Goal: Information Seeking & Learning: Find specific fact

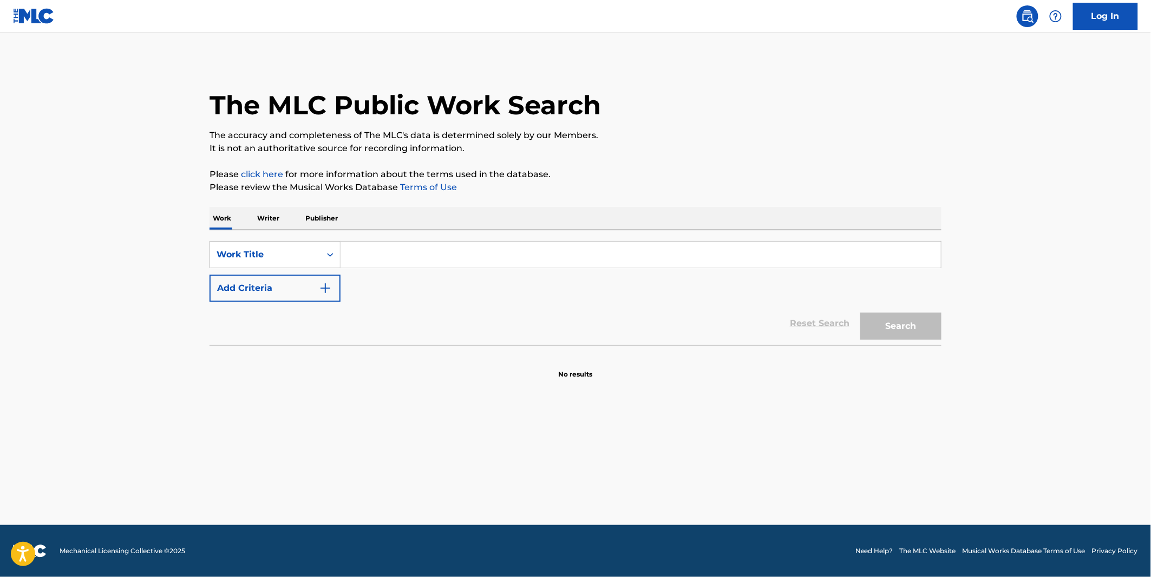
click at [431, 245] on input "Search Form" at bounding box center [641, 255] width 601 height 26
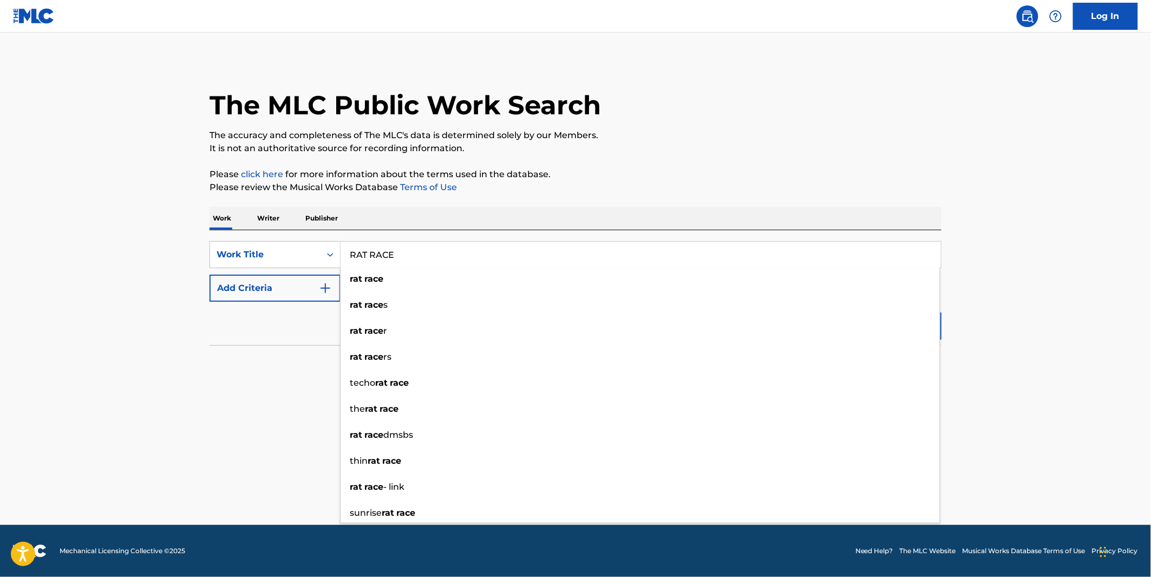
type input "RAT RACE"
click at [252, 314] on div "Reset Search Search" at bounding box center [576, 323] width 732 height 43
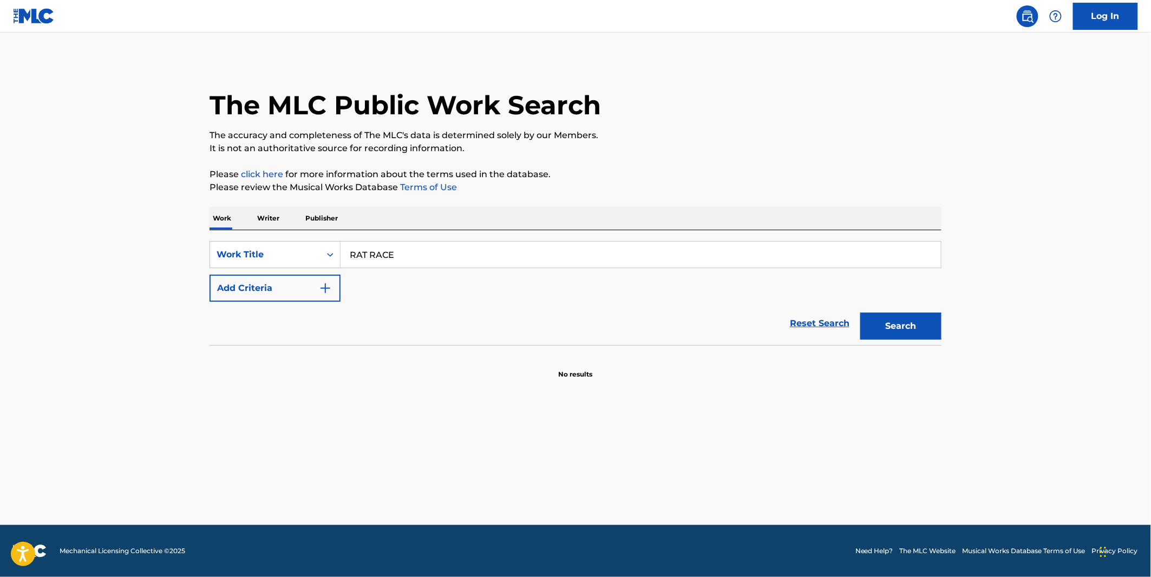
drag, startPoint x: 269, startPoint y: 290, endPoint x: 295, endPoint y: 288, distance: 26.1
click at [273, 290] on button "Add Criteria" at bounding box center [275, 288] width 131 height 27
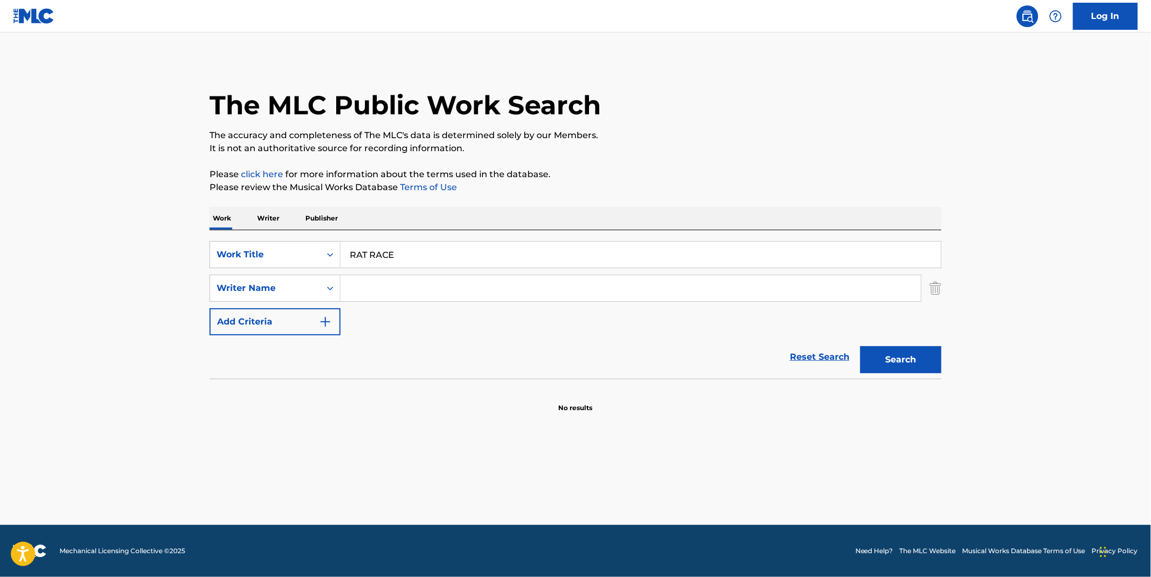
click at [395, 288] on input "Search Form" at bounding box center [631, 288] width 581 height 26
click at [860, 346] on button "Search" at bounding box center [900, 359] width 81 height 27
click at [416, 289] on input "LEE, NAKID" at bounding box center [631, 288] width 581 height 26
click at [860, 346] on button "Search" at bounding box center [900, 359] width 81 height 27
click at [416, 290] on input "LEE, NAKIF" at bounding box center [631, 288] width 581 height 26
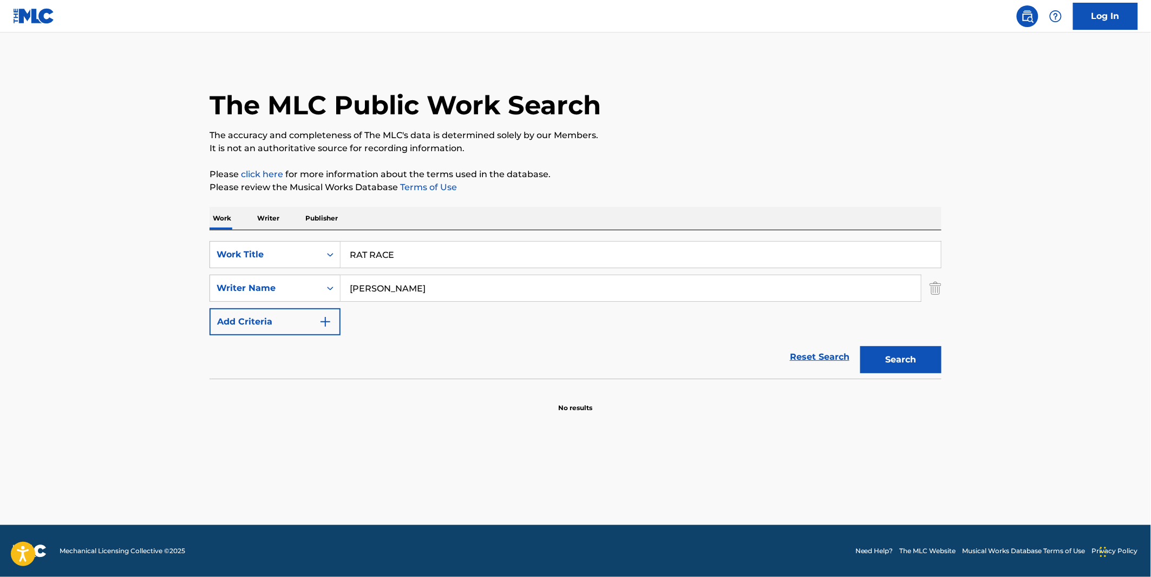
click at [416, 290] on input "LEE, NAKIF" at bounding box center [631, 288] width 581 height 26
type input "LEE"
click at [860, 346] on button "Search" at bounding box center [900, 359] width 81 height 27
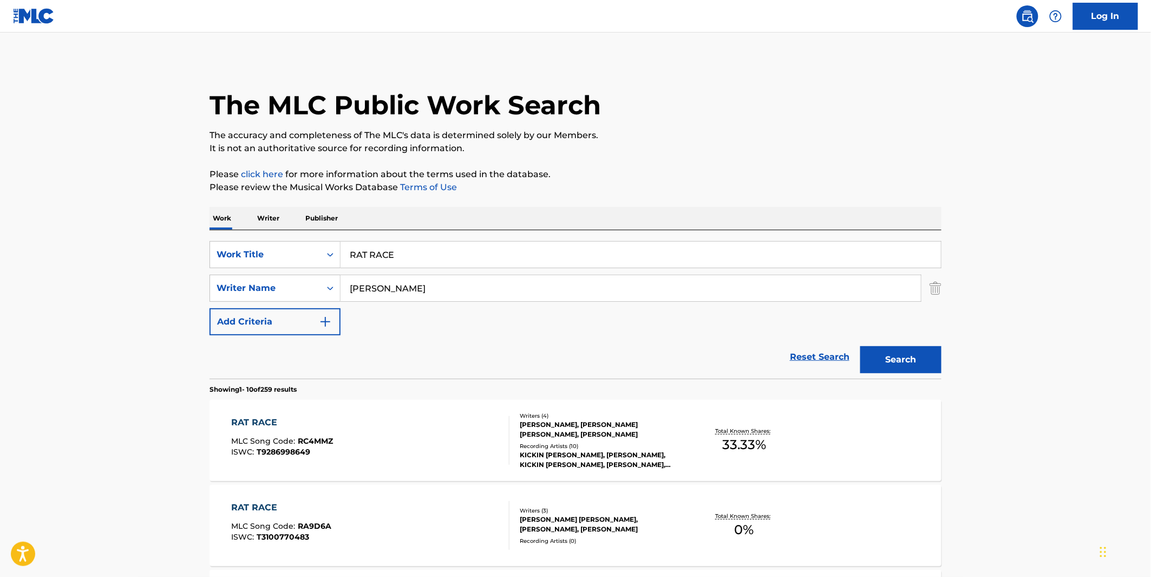
click at [624, 435] on div "DUSTIN SHAWN KENSHALO, CHRISTOPHER DEAN TAYLOR, HEBER PAMPILLON, JAMES LEE BERD…" at bounding box center [602, 429] width 164 height 19
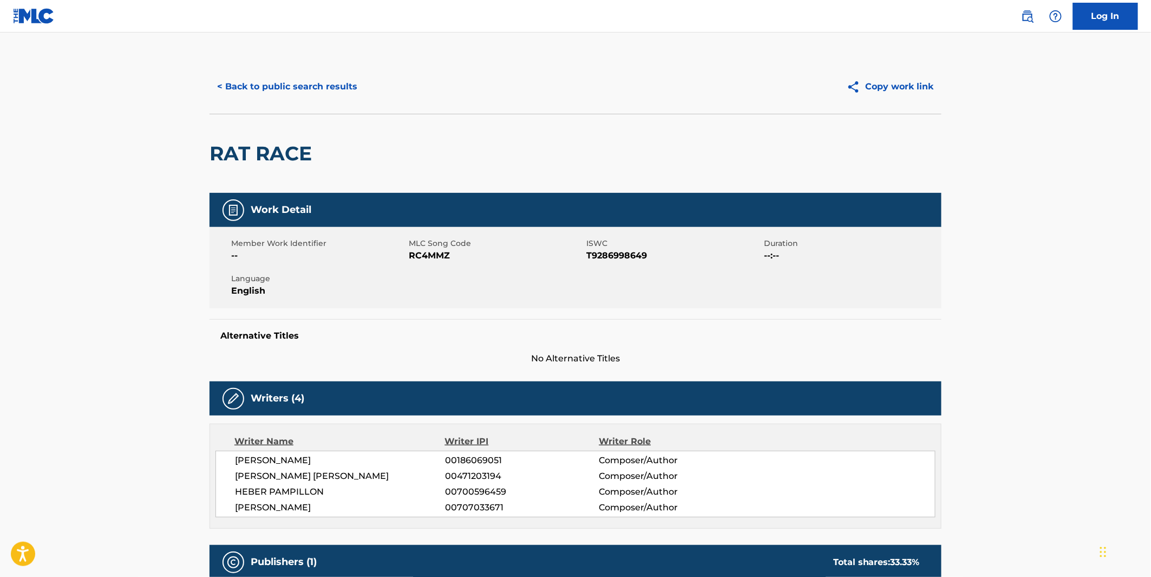
click at [256, 82] on button "< Back to public search results" at bounding box center [287, 86] width 155 height 27
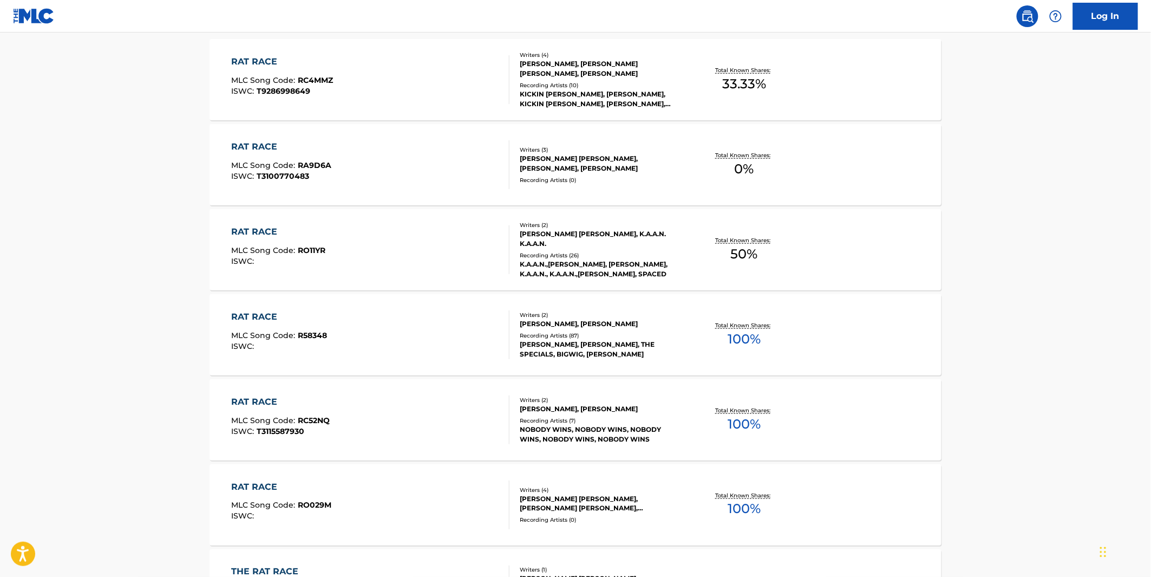
scroll to position [421, 0]
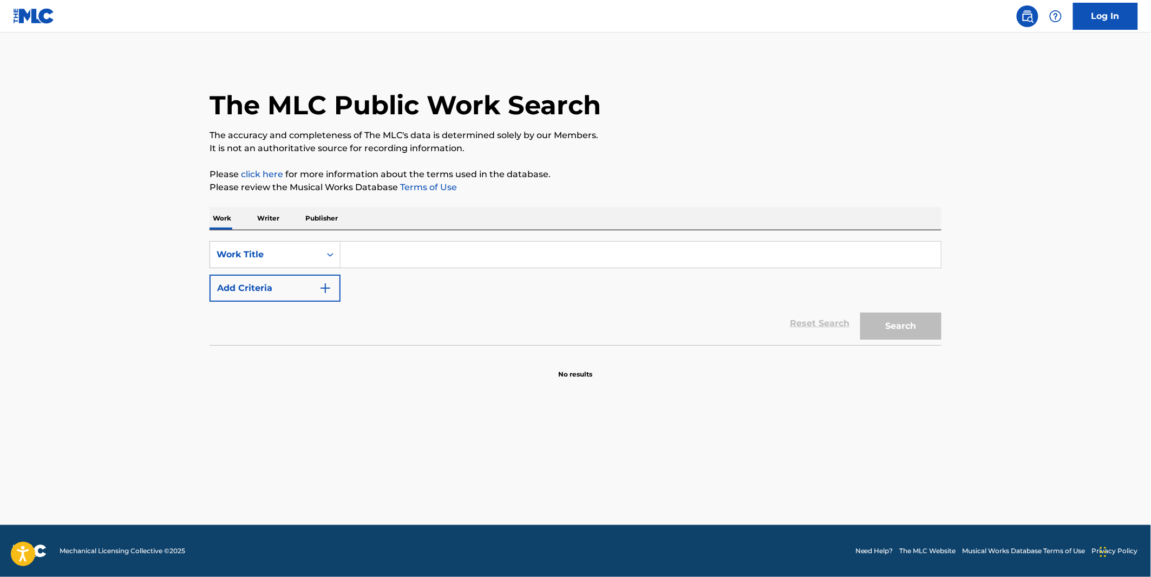
click at [511, 245] on input "Search Form" at bounding box center [641, 255] width 601 height 26
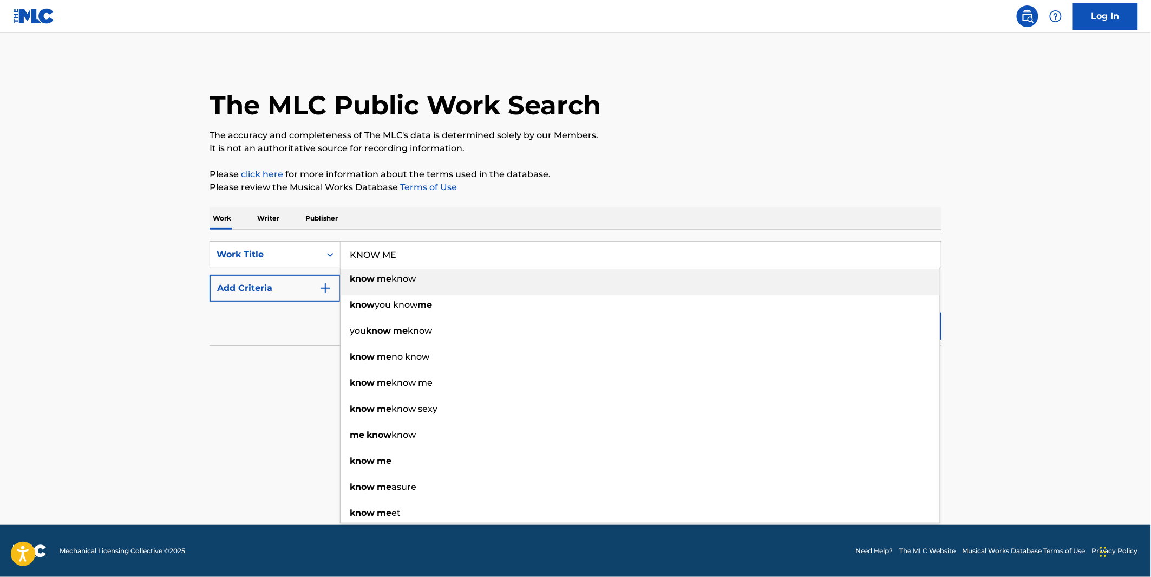
type input "KNOW ME"
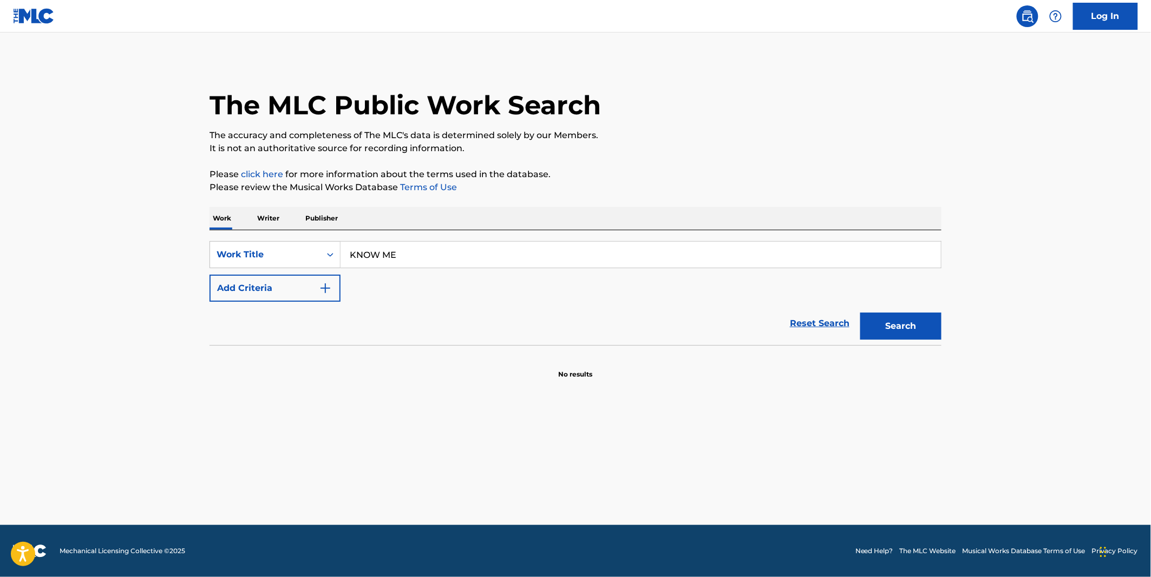
click at [310, 306] on div "Reset Search Search" at bounding box center [576, 323] width 732 height 43
click at [312, 296] on button "Add Criteria" at bounding box center [275, 288] width 131 height 27
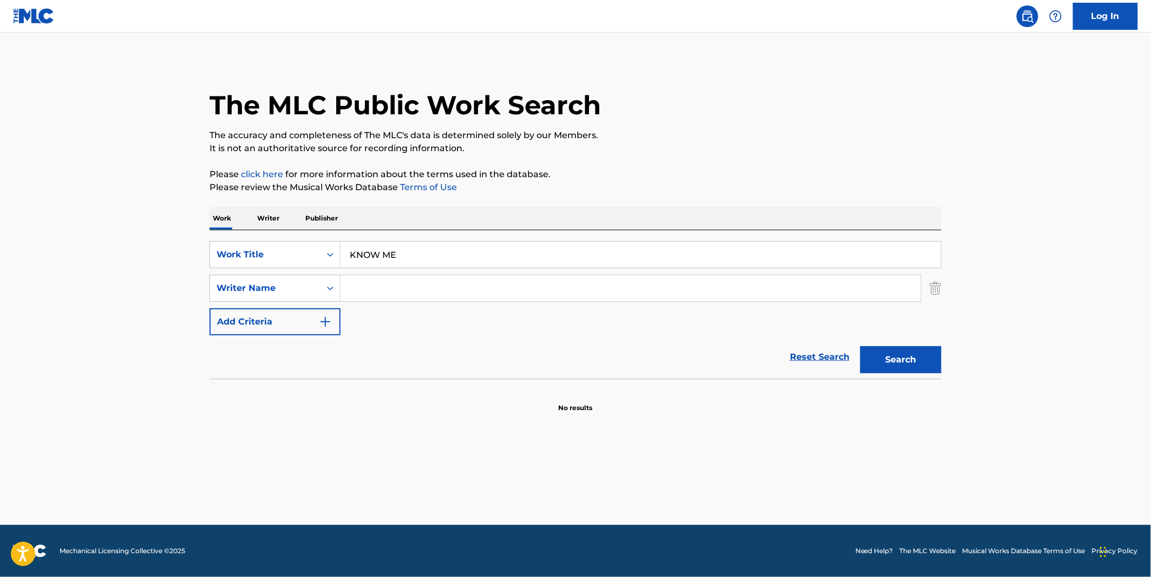
click at [432, 280] on input "Search Form" at bounding box center [631, 288] width 581 height 26
type input "PENDELTON"
click at [860, 346] on button "Search" at bounding box center [900, 359] width 81 height 27
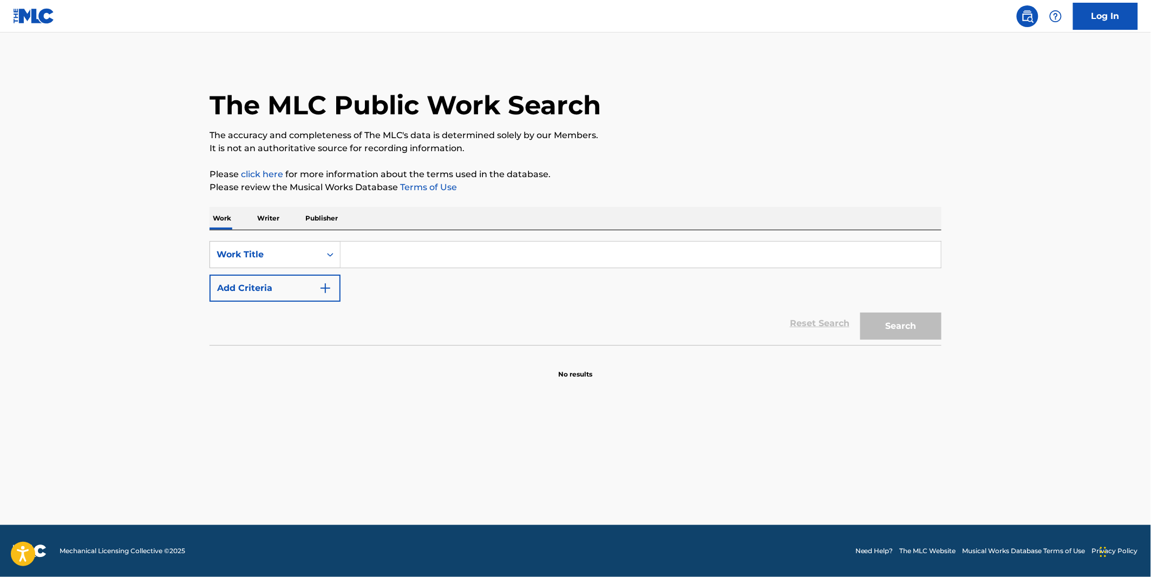
click at [426, 253] on input "Search Form" at bounding box center [641, 255] width 601 height 26
paste input "FLUTE EMULATOR"
type input "FLUTE EMULATOR"
click at [860, 312] on button "Search" at bounding box center [900, 325] width 81 height 27
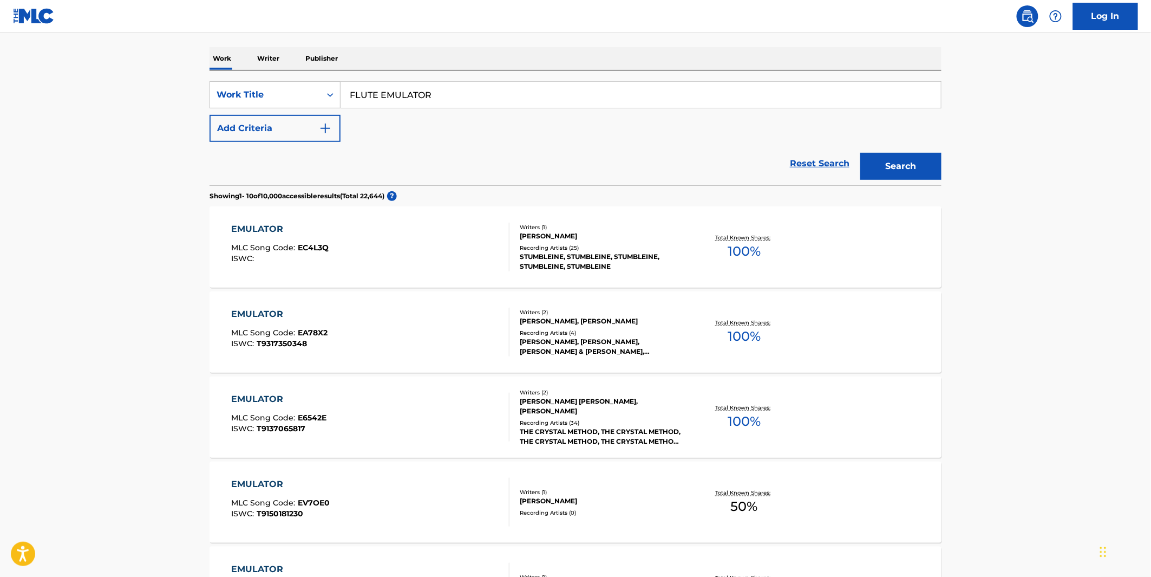
scroll to position [120, 0]
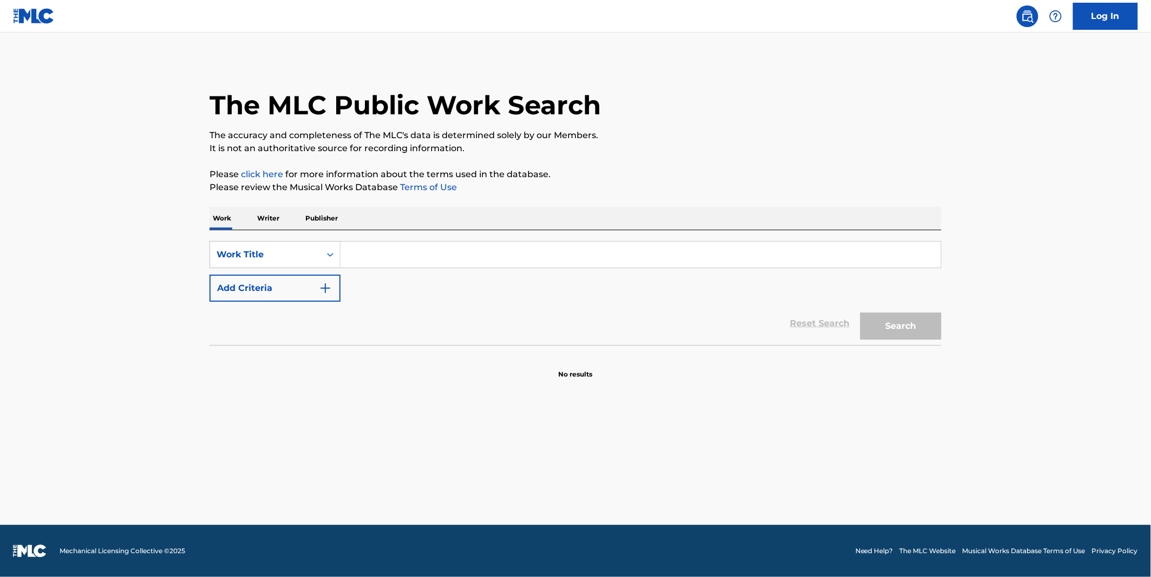
click at [402, 263] on input "Search Form" at bounding box center [641, 255] width 601 height 26
paste input "PEACHES FLIP"
type input "PEACHES FLIP"
click at [860, 312] on button "Search" at bounding box center [900, 325] width 81 height 27
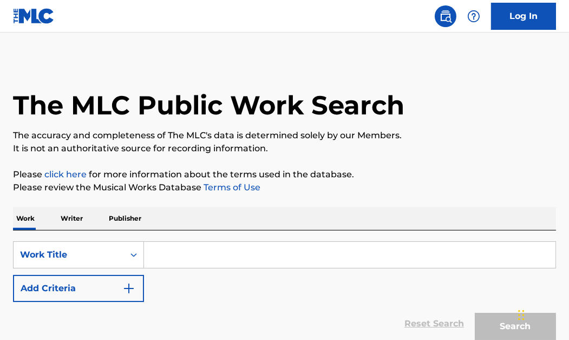
click at [236, 258] on input "Search Form" at bounding box center [350, 255] width 412 height 26
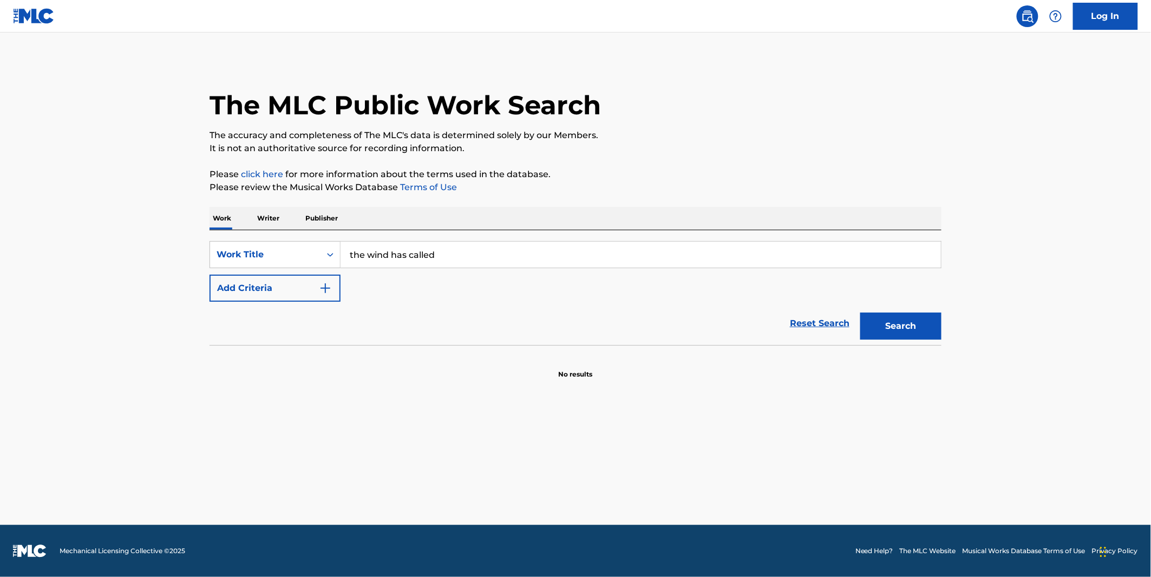
click at [442, 258] on input "the wind has called" at bounding box center [641, 255] width 601 height 26
click at [441, 259] on input "the wind has called" at bounding box center [641, 255] width 601 height 26
type input "the wind CALLER"
click at [569, 312] on button "Search" at bounding box center [900, 325] width 81 height 27
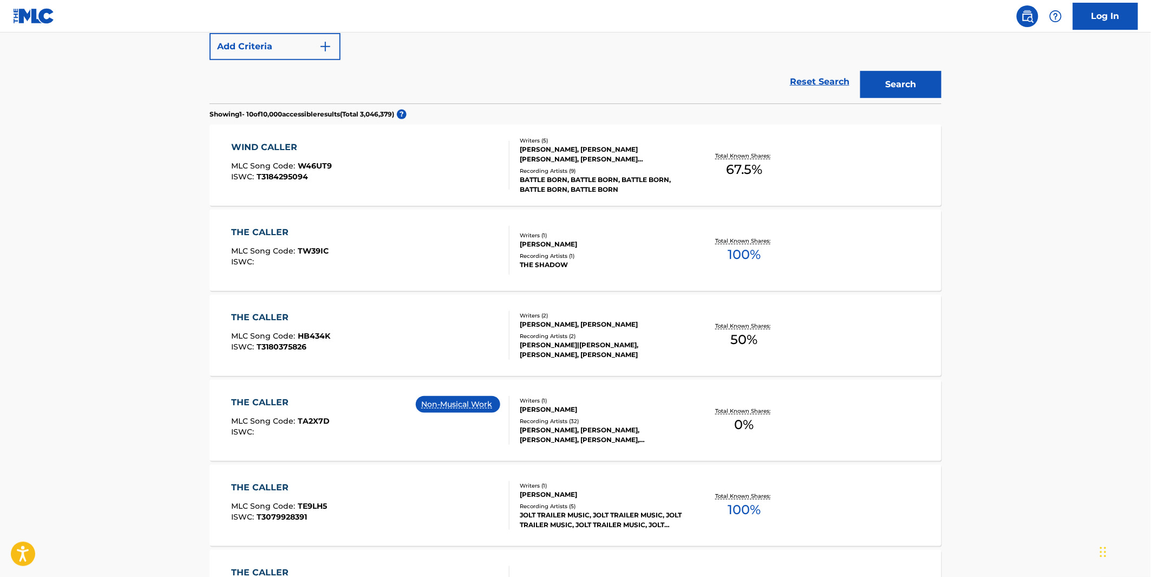
scroll to position [301, 0]
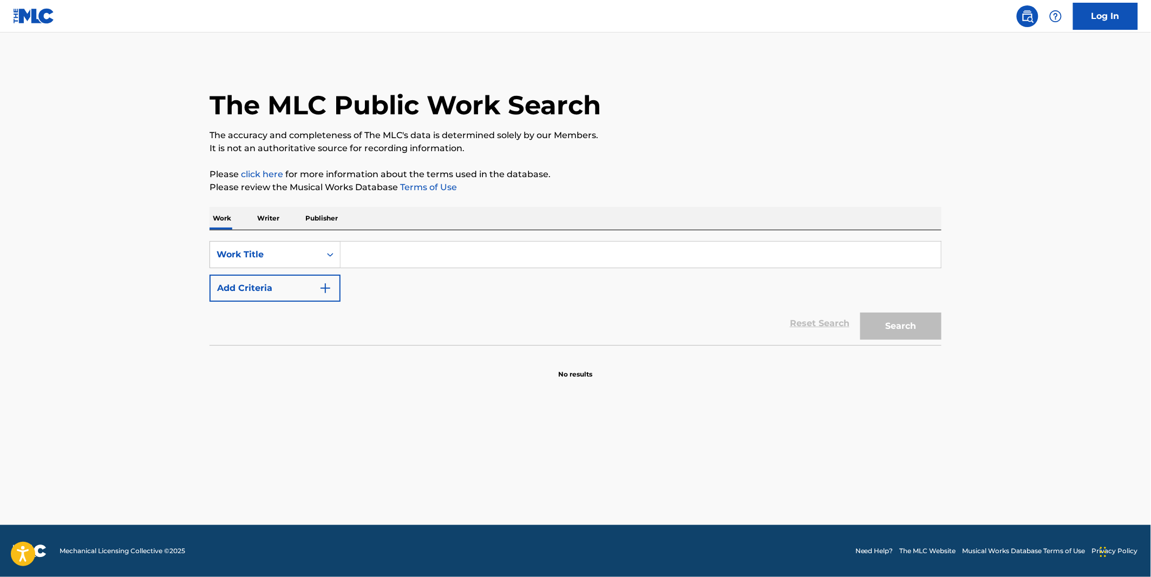
click at [405, 238] on div "SearchWithCriteriaa4c3146f-70b7-410a-b546-e80a613dc247 Work Title Add Criteria …" at bounding box center [576, 287] width 732 height 115
click at [408, 246] on input "Search Form" at bounding box center [641, 255] width 601 height 26
click at [397, 257] on input "chab rassi chab" at bounding box center [641, 255] width 601 height 26
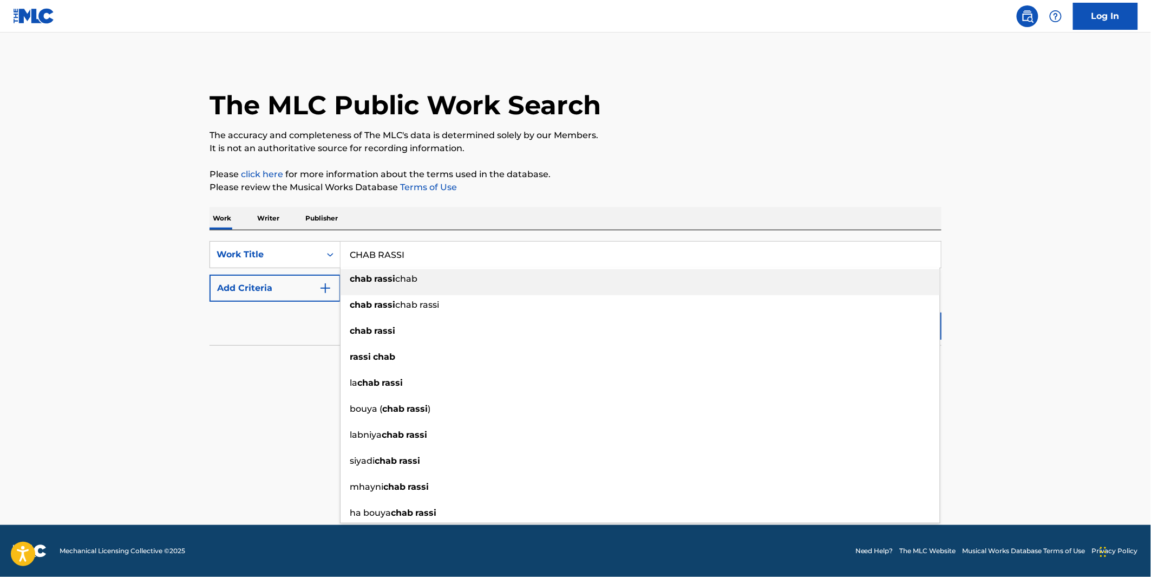
type input "CHAB RASSI"
click at [832, 150] on p "It is not an authoritative source for recording information." at bounding box center [576, 148] width 732 height 13
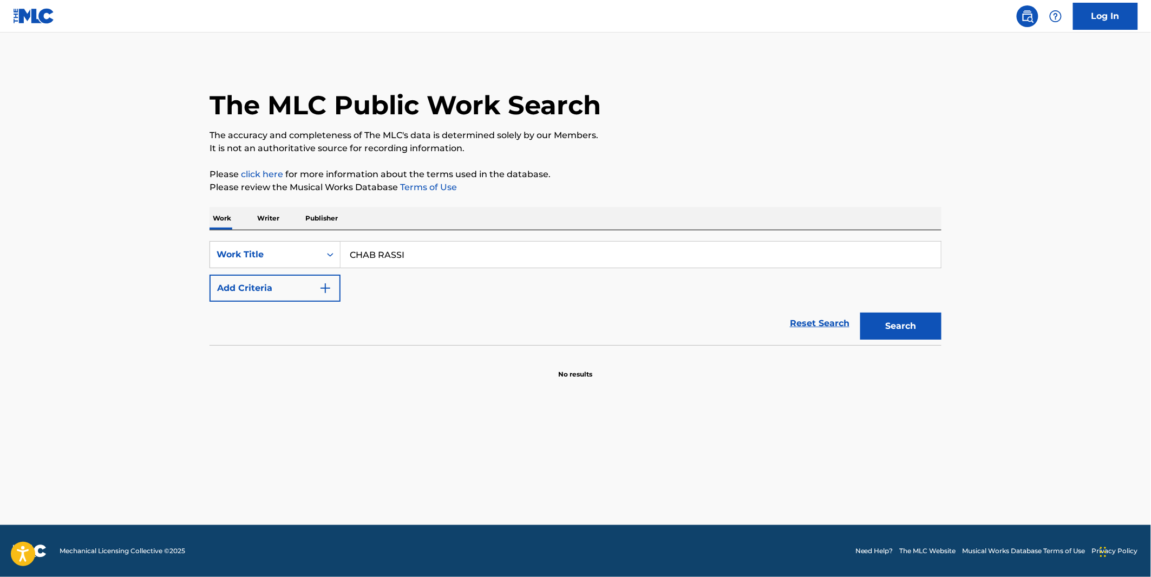
click at [887, 324] on button "Search" at bounding box center [900, 325] width 81 height 27
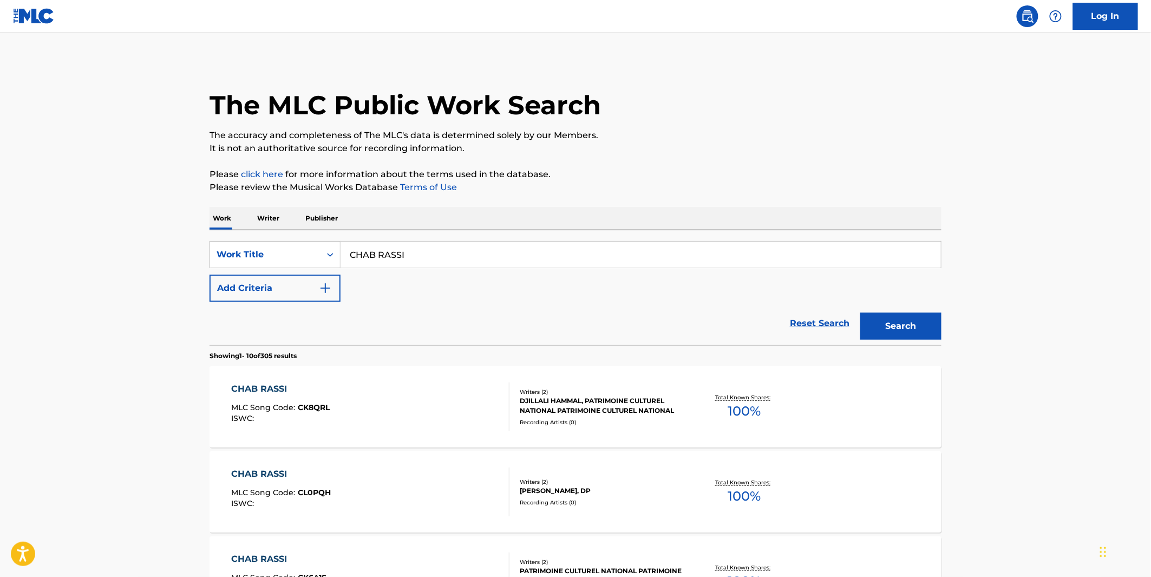
click at [347, 394] on div "CHAB RASSI MLC Song Code : CK8QRL ISWC :" at bounding box center [371, 406] width 278 height 49
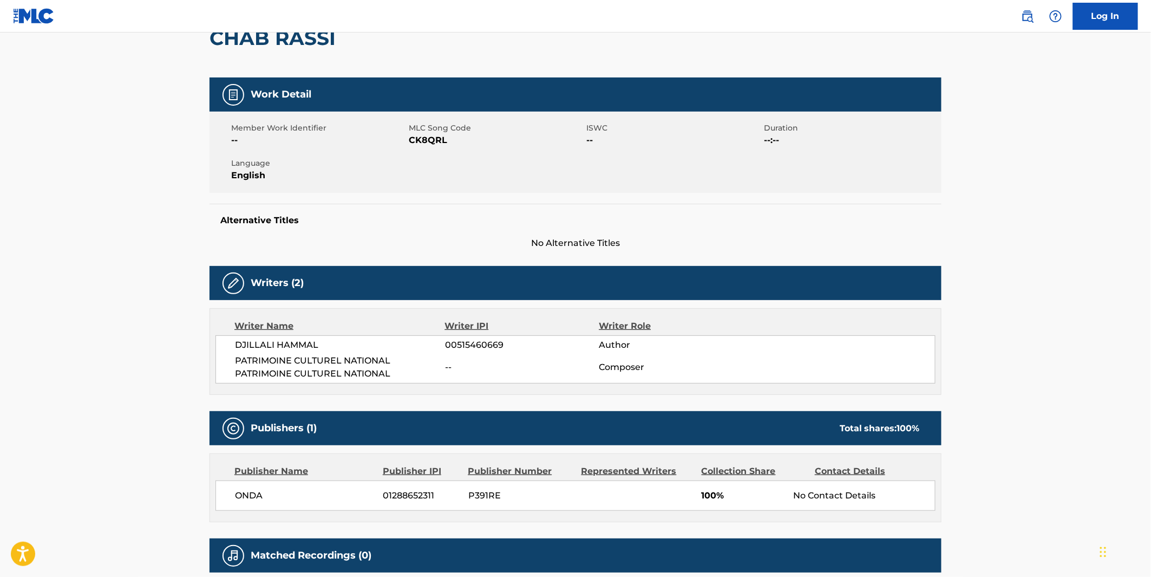
scroll to position [120, 0]
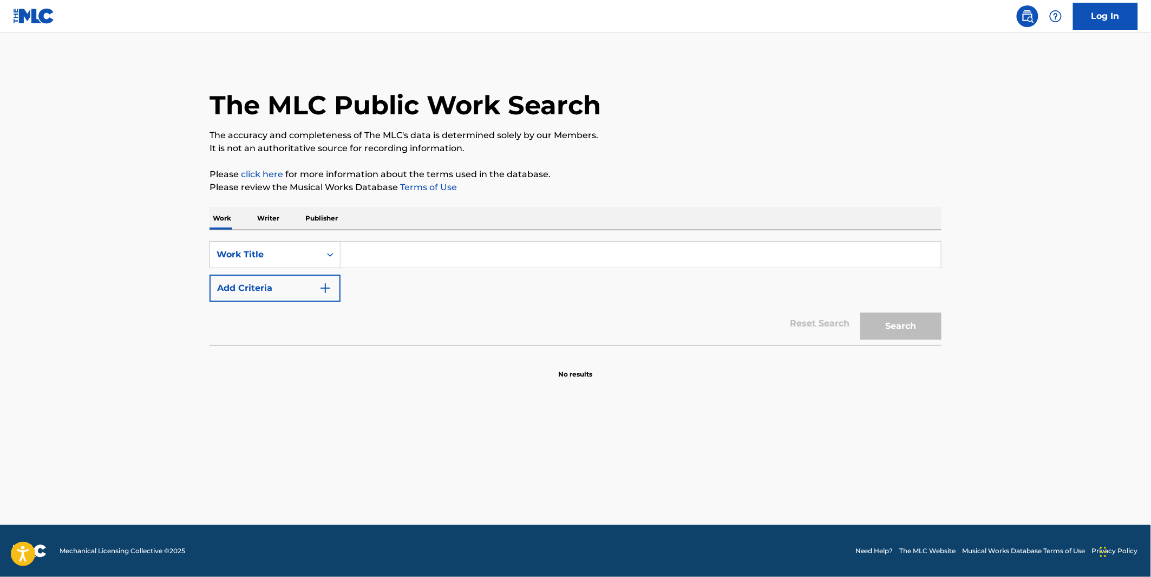
click at [385, 265] on input "Search Form" at bounding box center [641, 255] width 601 height 26
paste input "DOOPSER"
type input "DOOPSER"
click at [899, 319] on button "Search" at bounding box center [900, 325] width 81 height 27
click at [446, 263] on input "Search Form" at bounding box center [641, 255] width 601 height 26
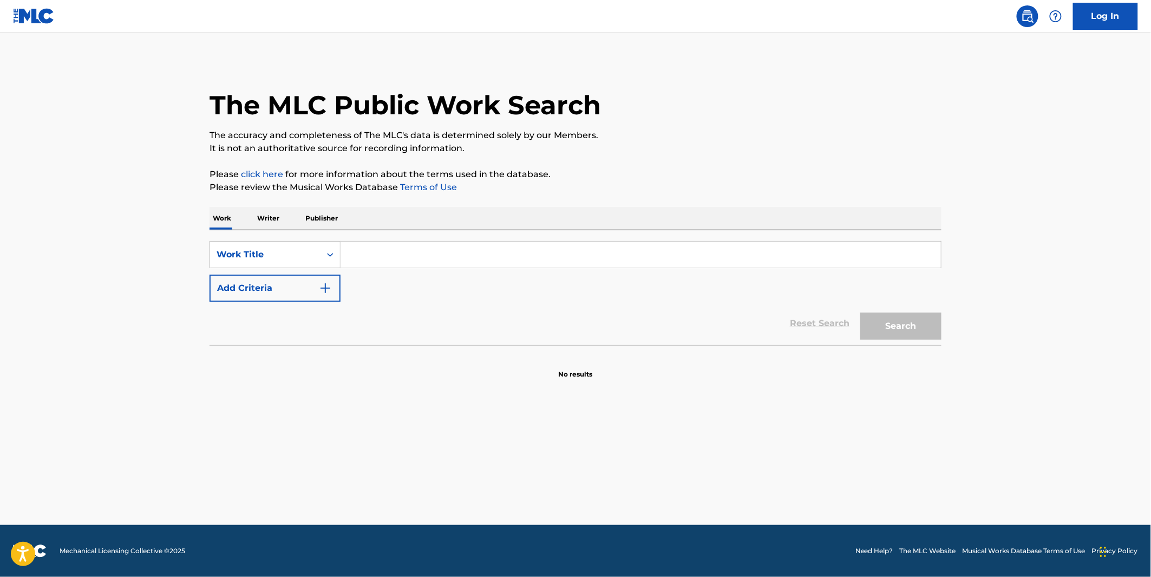
paste input "A HECTARE TO ROAM"
type input "A HECTARE TO ROAM"
click at [860, 312] on button "Search" at bounding box center [900, 325] width 81 height 27
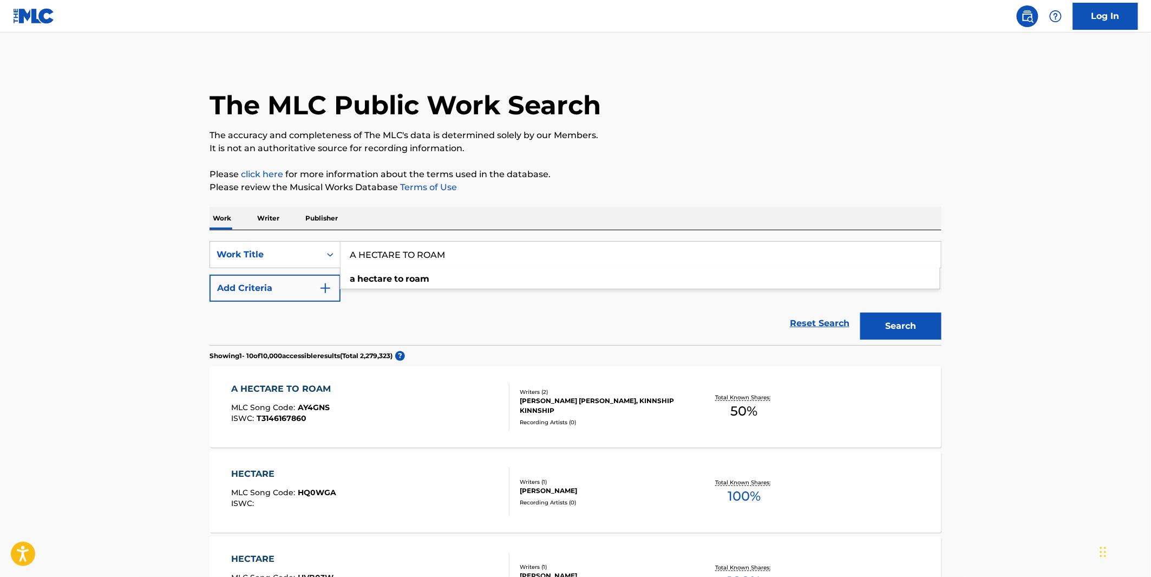
drag, startPoint x: 788, startPoint y: 130, endPoint x: 782, endPoint y: 154, distance: 25.2
click at [788, 129] on p "The accuracy and completeness of The MLC's data is determined solely by our Mem…" at bounding box center [576, 135] width 732 height 13
click at [440, 403] on div "A HECTARE TO ROAM MLC Song Code : AY4GNS ISWC : T3146167860" at bounding box center [371, 406] width 278 height 49
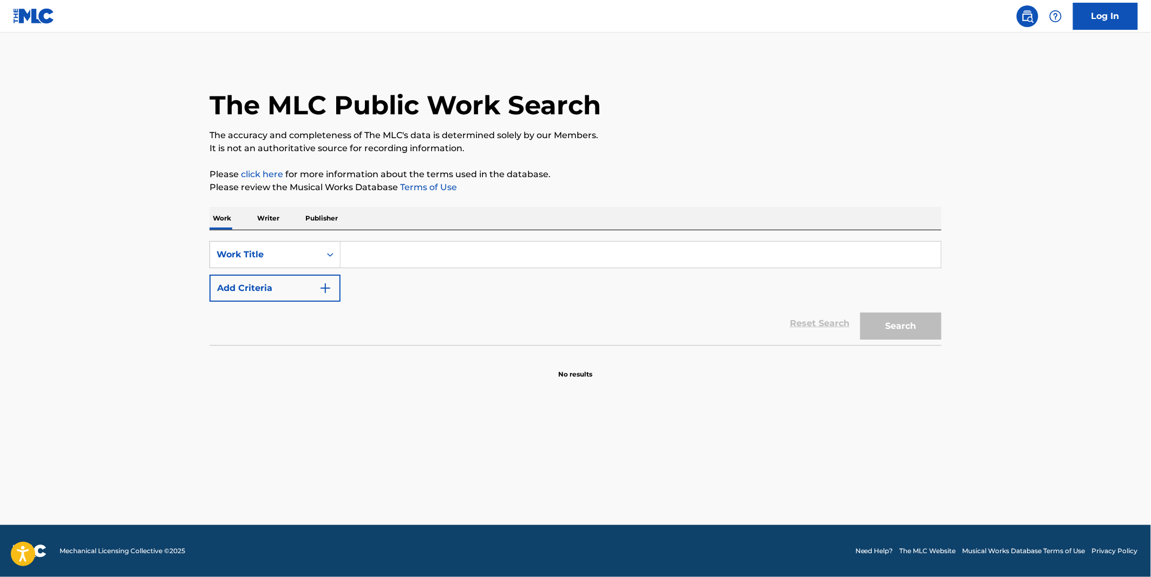
click at [412, 258] on input "Search Form" at bounding box center [641, 255] width 601 height 26
type input "EP4"
click at [860, 312] on button "Search" at bounding box center [900, 325] width 81 height 27
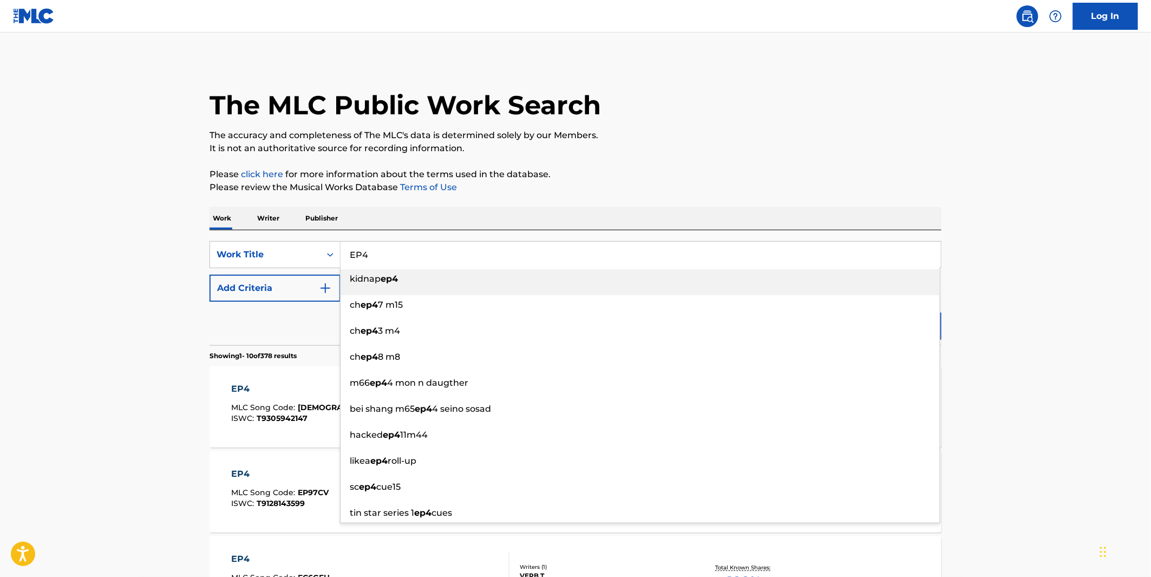
click at [747, 140] on p "The accuracy and completeness of The MLC's data is determined solely by our Mem…" at bounding box center [576, 135] width 732 height 13
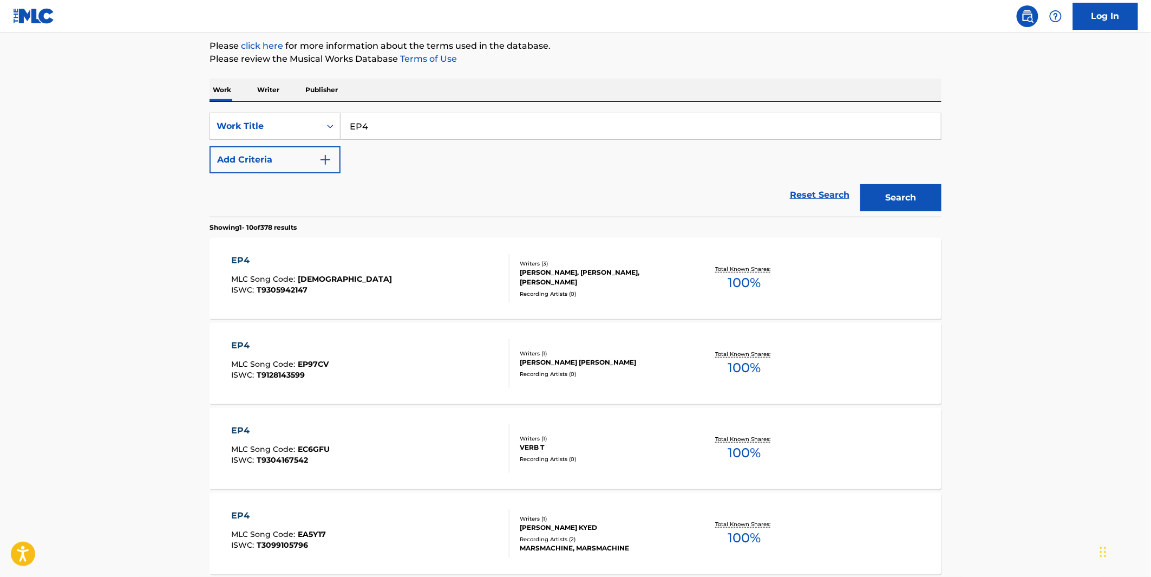
scroll to position [240, 0]
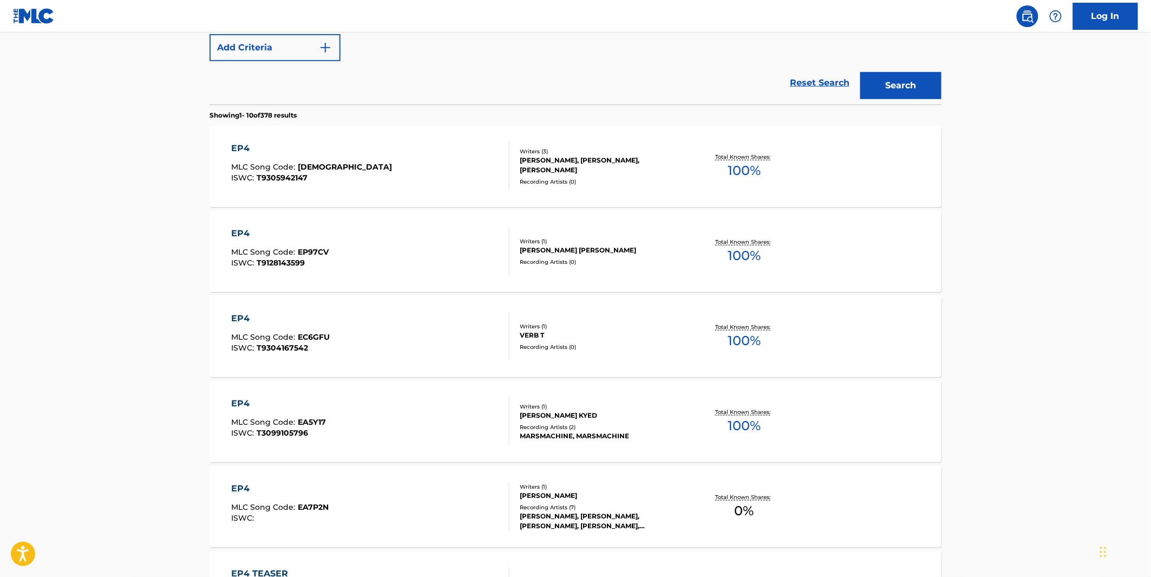
click at [296, 25] on nav "Log In" at bounding box center [575, 16] width 1151 height 32
click at [292, 45] on button "Add Criteria" at bounding box center [275, 47] width 131 height 27
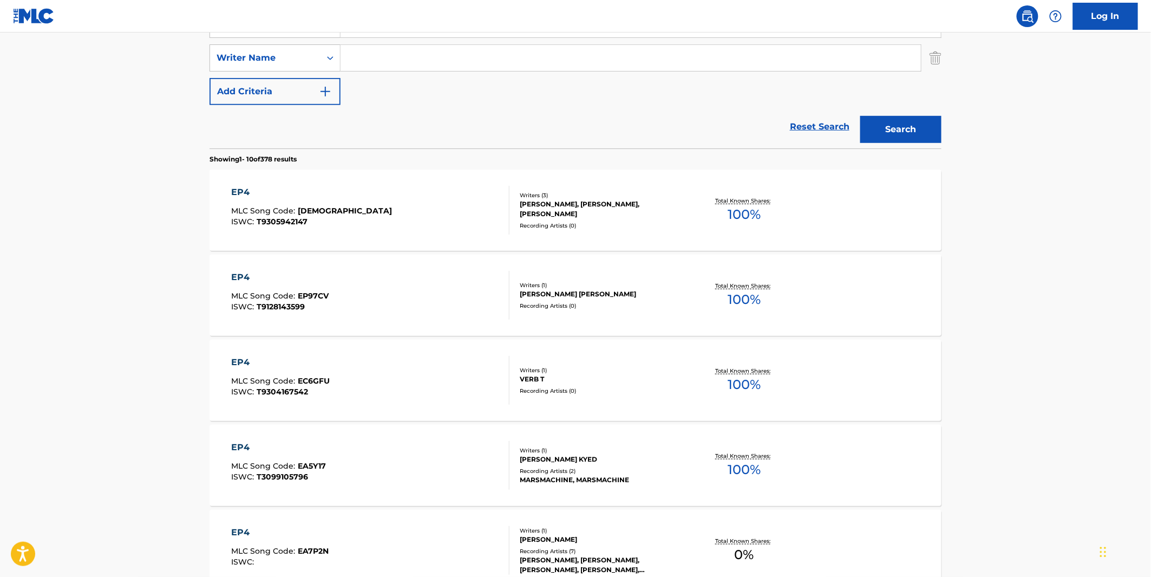
scroll to position [120, 0]
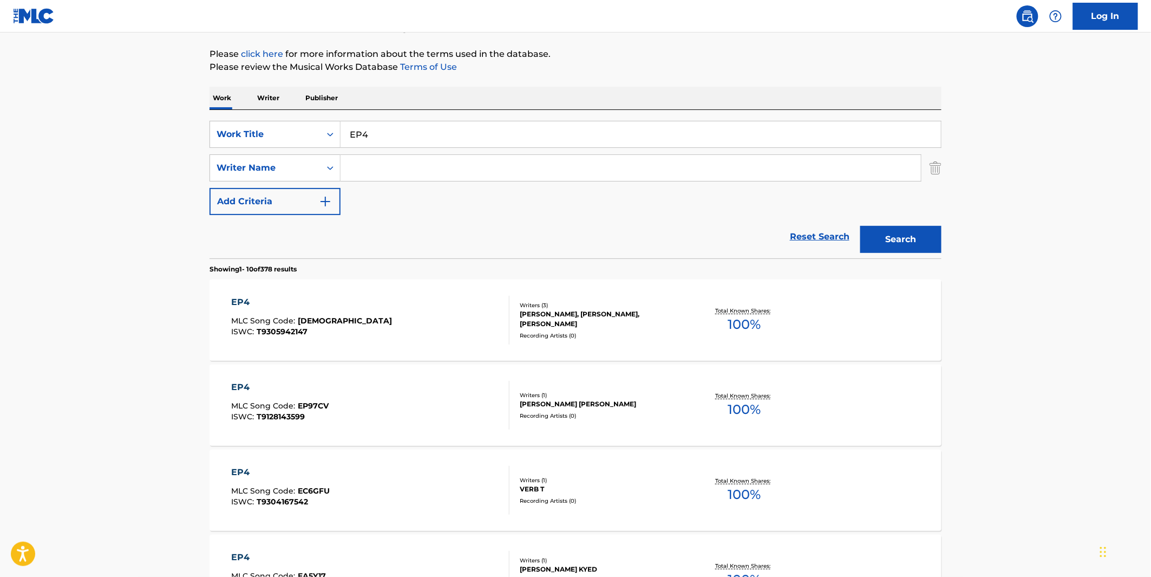
click at [400, 159] on input "Search Form" at bounding box center [631, 168] width 581 height 26
type input "BRANCO"
click at [860, 226] on button "Search" at bounding box center [900, 239] width 81 height 27
